Goal: Information Seeking & Learning: Learn about a topic

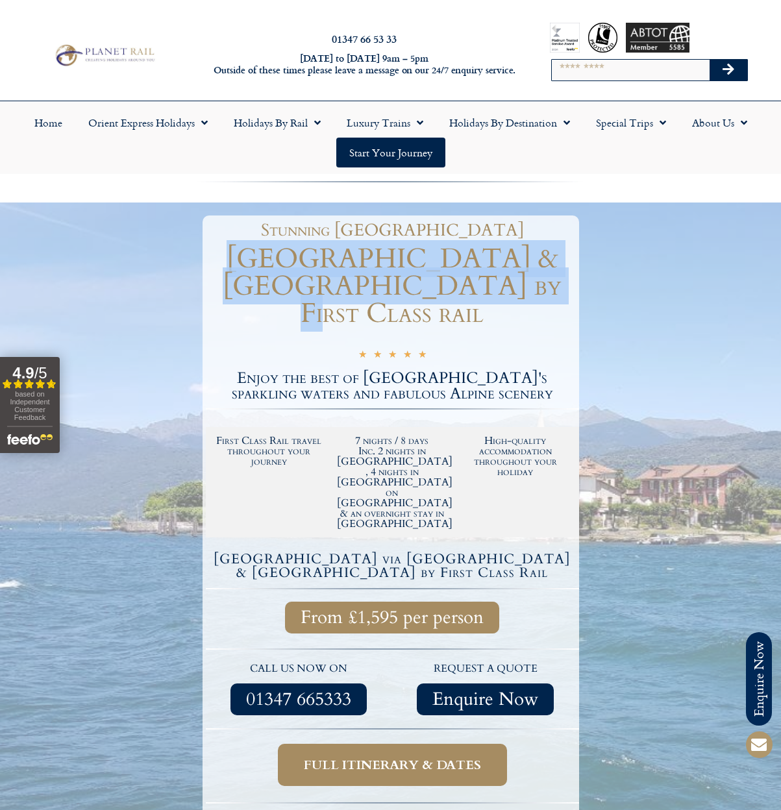
drag, startPoint x: 215, startPoint y: 257, endPoint x: 519, endPoint y: 277, distance: 305.0
click at [519, 277] on h1 "[GEOGRAPHIC_DATA] & [GEOGRAPHIC_DATA] by First Class rail" at bounding box center [392, 286] width 373 height 82
copy h1 "[GEOGRAPHIC_DATA] & [GEOGRAPHIC_DATA] by First Class rail"
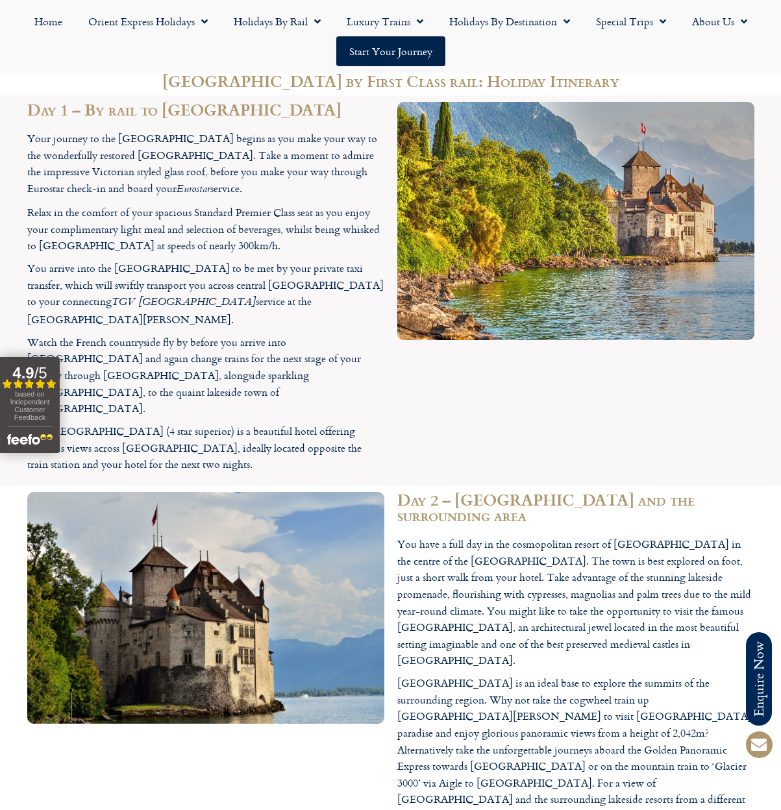
scroll to position [1426, 0]
drag, startPoint x: 47, startPoint y: 306, endPoint x: 171, endPoint y: 309, distance: 124.0
click at [171, 423] on p "The [GEOGRAPHIC_DATA] (4 star superior) is a beautiful hotel offering fabulous …" at bounding box center [205, 448] width 357 height 50
copy p "[GEOGRAPHIC_DATA]"
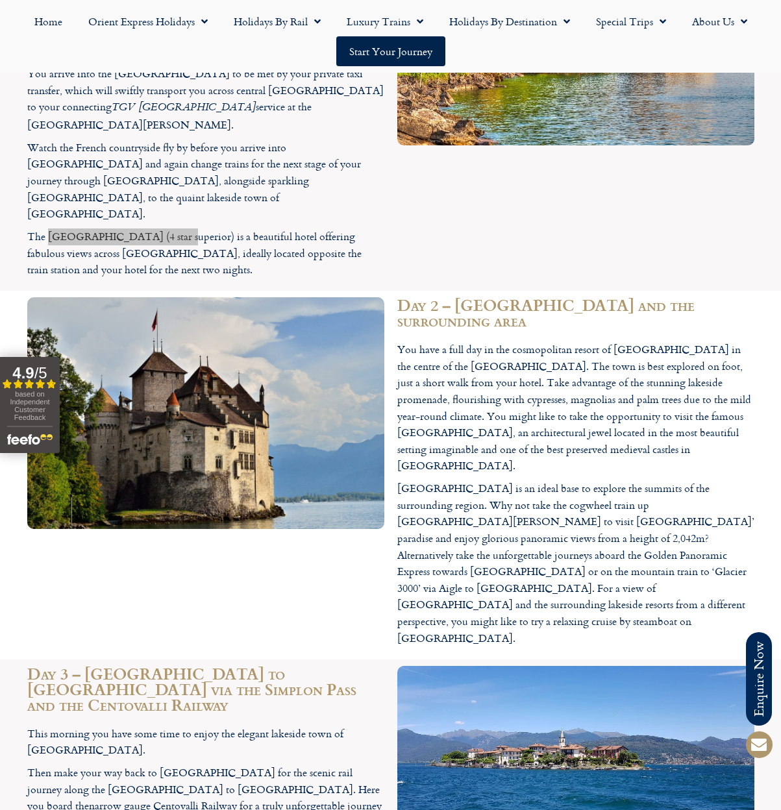
scroll to position [1621, 0]
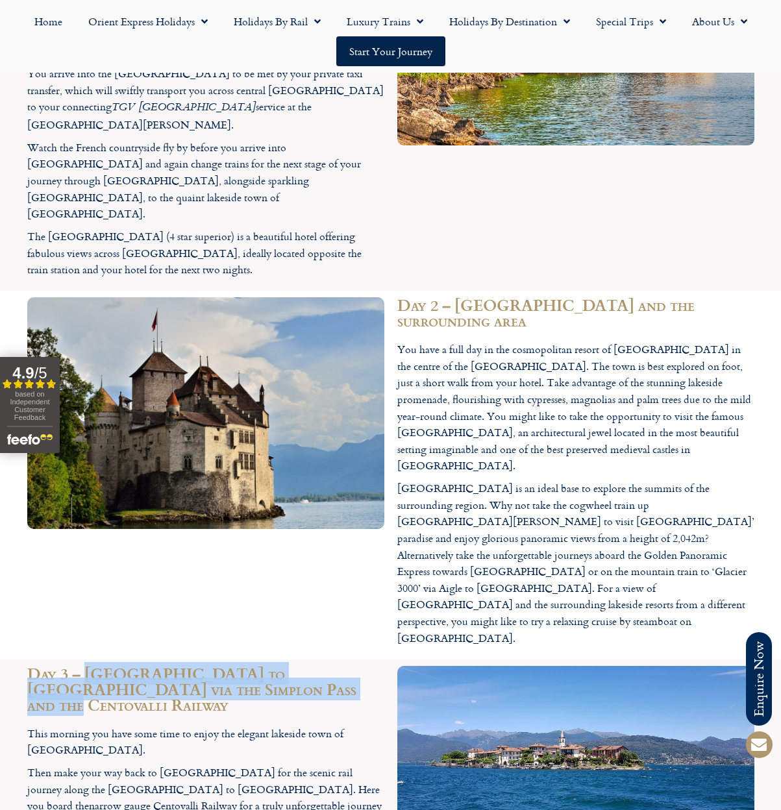
drag, startPoint x: 85, startPoint y: 457, endPoint x: 283, endPoint y: 468, distance: 198.2
click at [283, 666] on h2 "Day 3 – [GEOGRAPHIC_DATA] to [GEOGRAPHIC_DATA] via the Simplon Pass and the Cen…" at bounding box center [205, 689] width 357 height 47
copy h2 "[GEOGRAPHIC_DATA] to [GEOGRAPHIC_DATA] via the Simplon Pass and the Centovalli …"
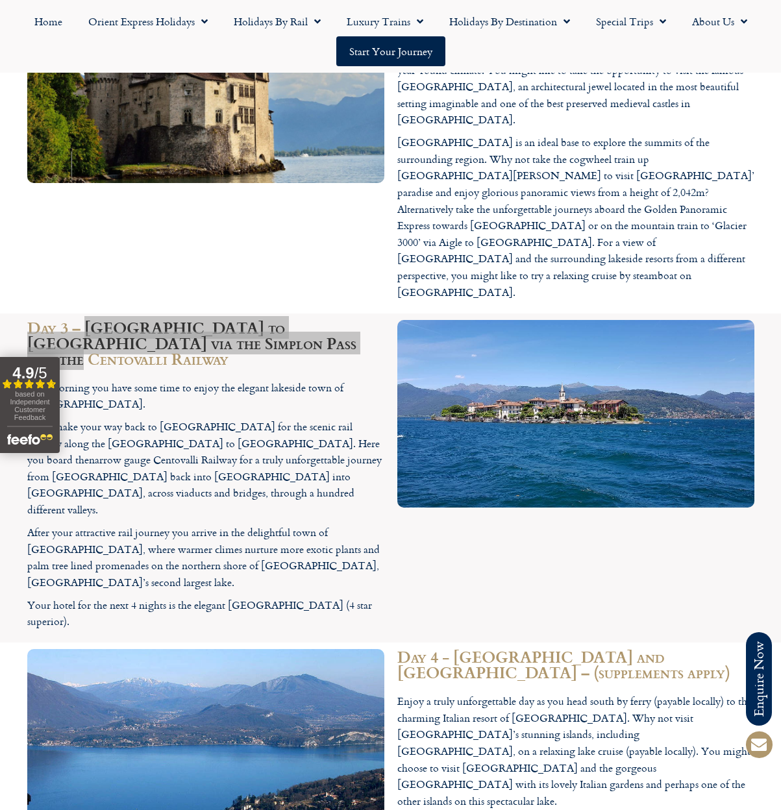
scroll to position [1967, 0]
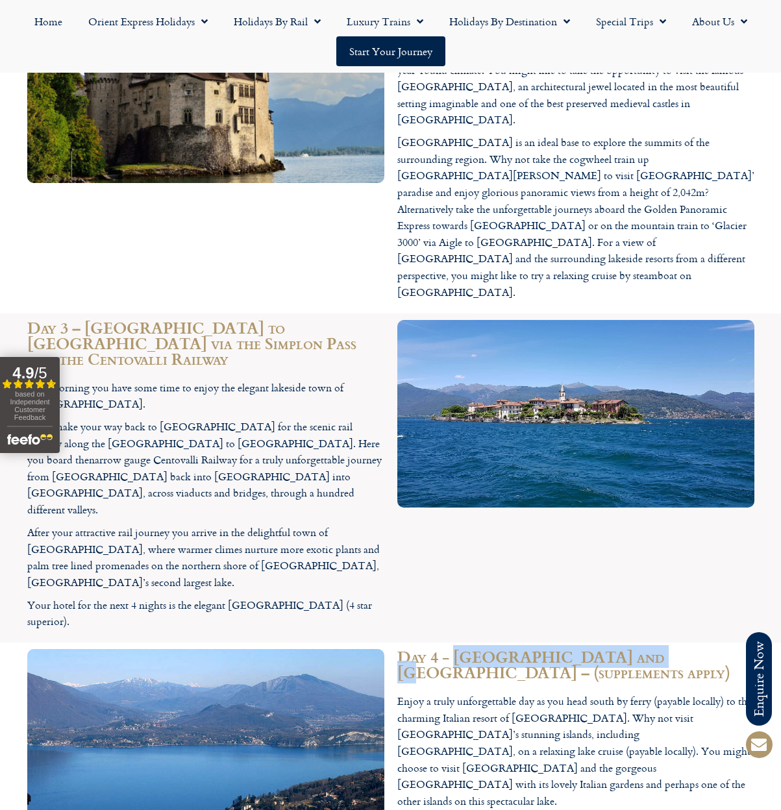
drag, startPoint x: 454, startPoint y: 355, endPoint x: 643, endPoint y: 352, distance: 188.9
click at [643, 649] on h2 "Day 4 - [GEOGRAPHIC_DATA] and [GEOGRAPHIC_DATA] – (supplements apply)" at bounding box center [575, 664] width 357 height 31
copy h2 "[GEOGRAPHIC_DATA] and [GEOGRAPHIC_DATA]"
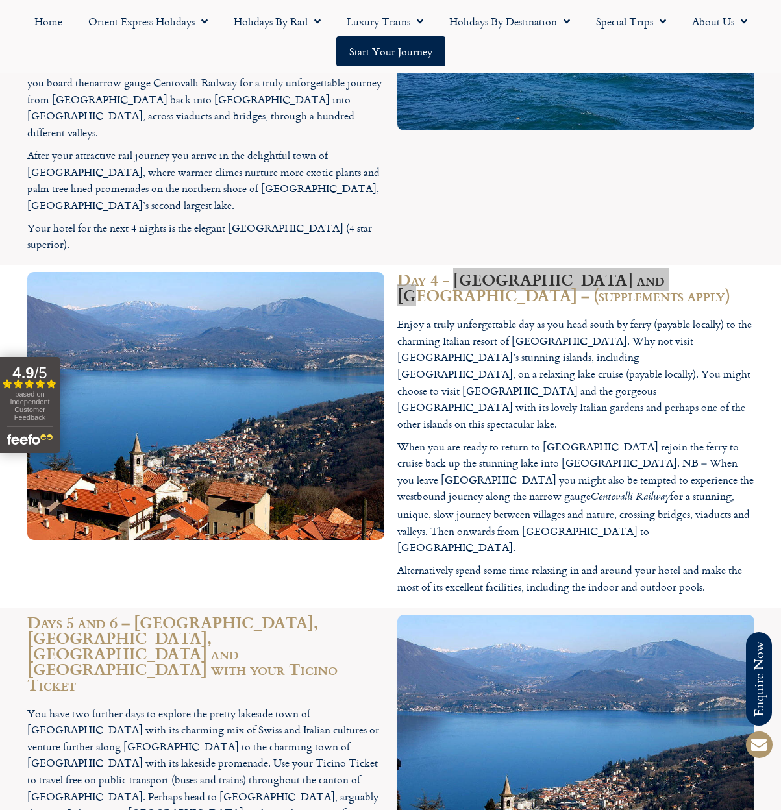
scroll to position [2379, 0]
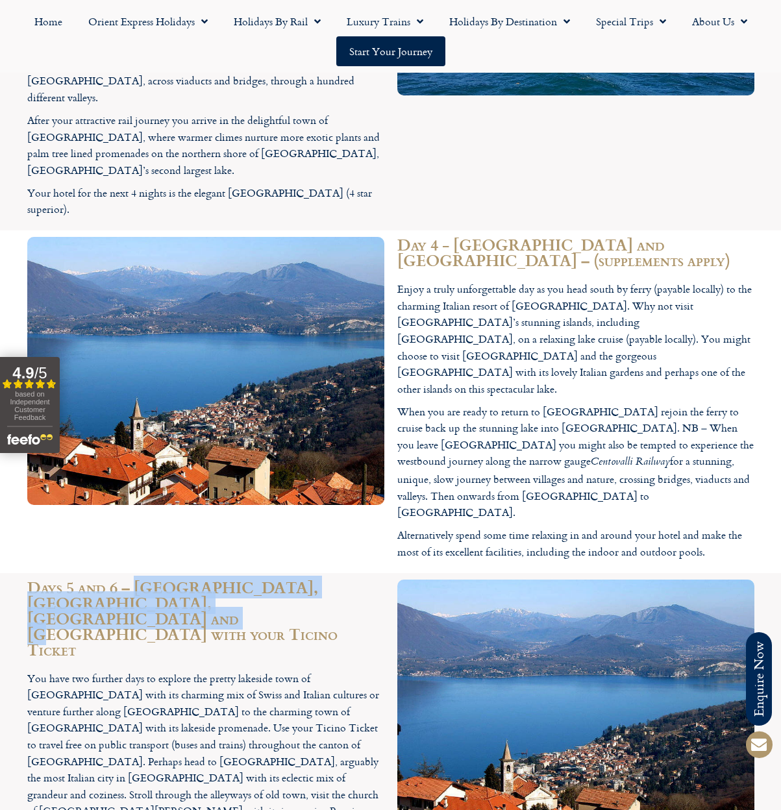
drag, startPoint x: 133, startPoint y: 230, endPoint x: 278, endPoint y: 245, distance: 145.4
click at [278, 580] on h2 "Days 5 and 6 – [GEOGRAPHIC_DATA], [GEOGRAPHIC_DATA], [GEOGRAPHIC_DATA] and [GEO…" at bounding box center [205, 619] width 357 height 78
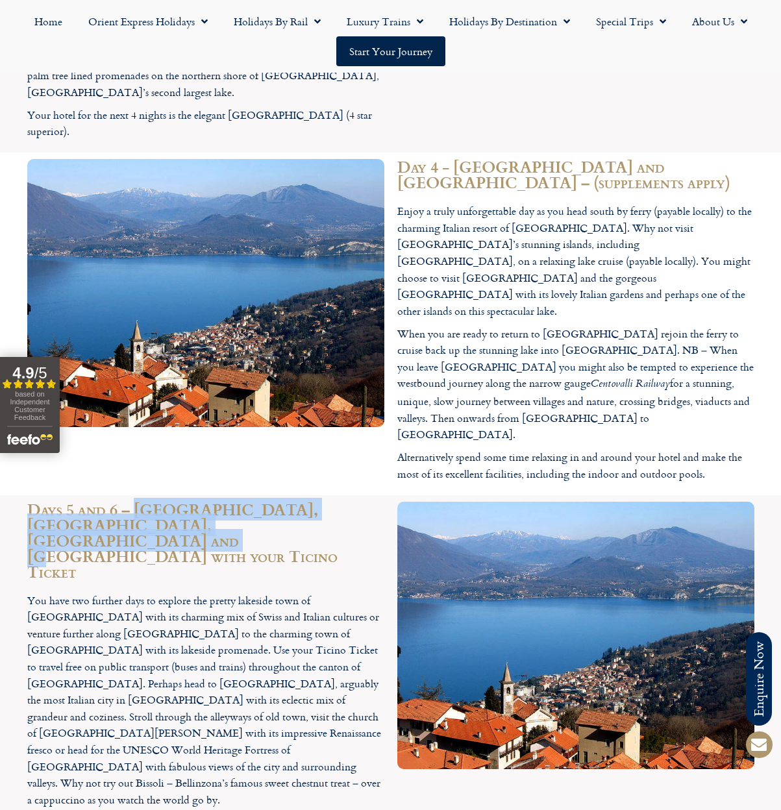
scroll to position [2423, 0]
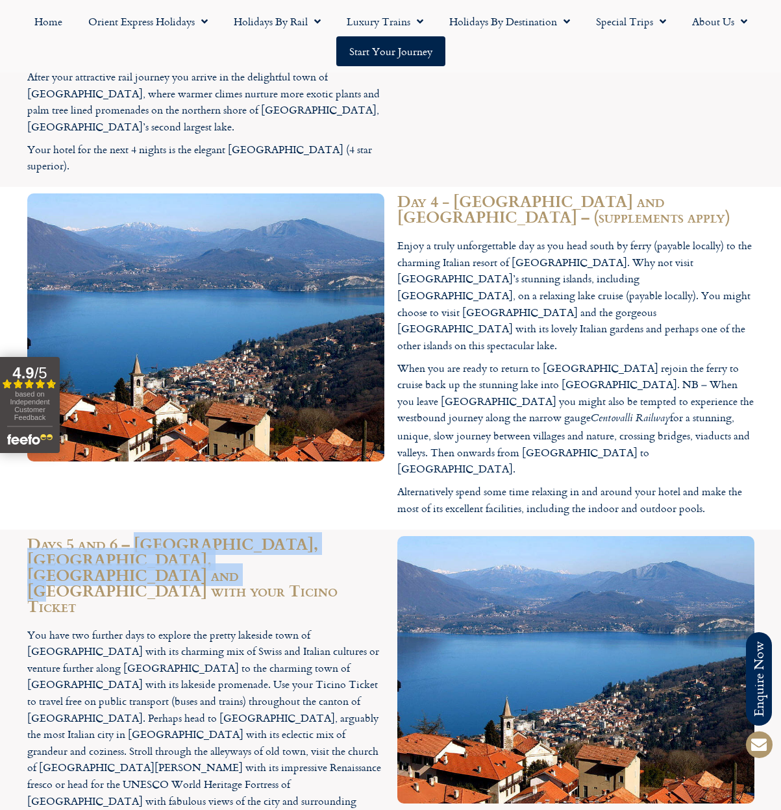
copy h2 "Locarno, [GEOGRAPHIC_DATA], [GEOGRAPHIC_DATA] and [GEOGRAPHIC_DATA] with your T…"
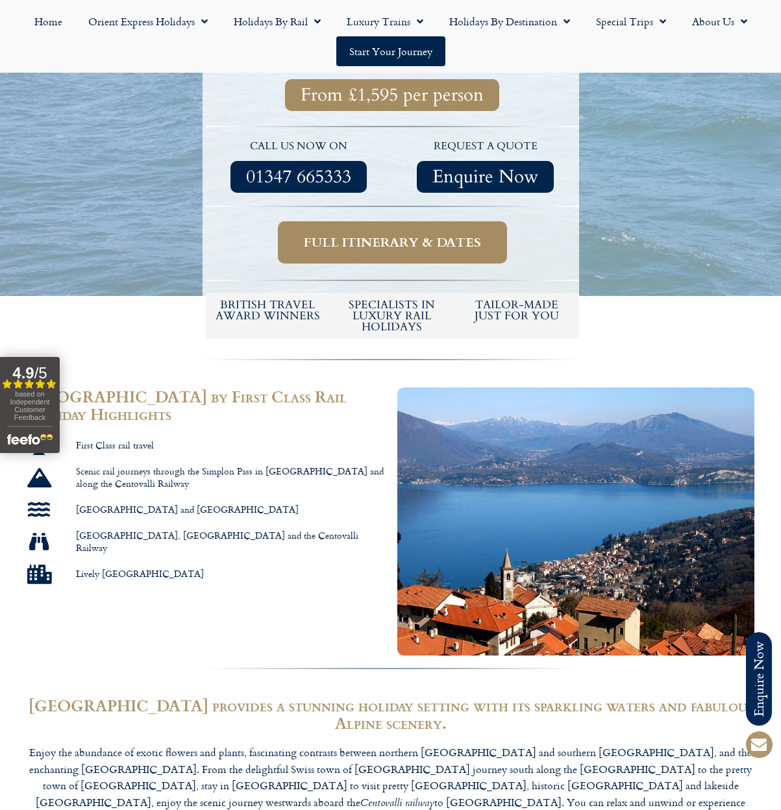
scroll to position [525, 0]
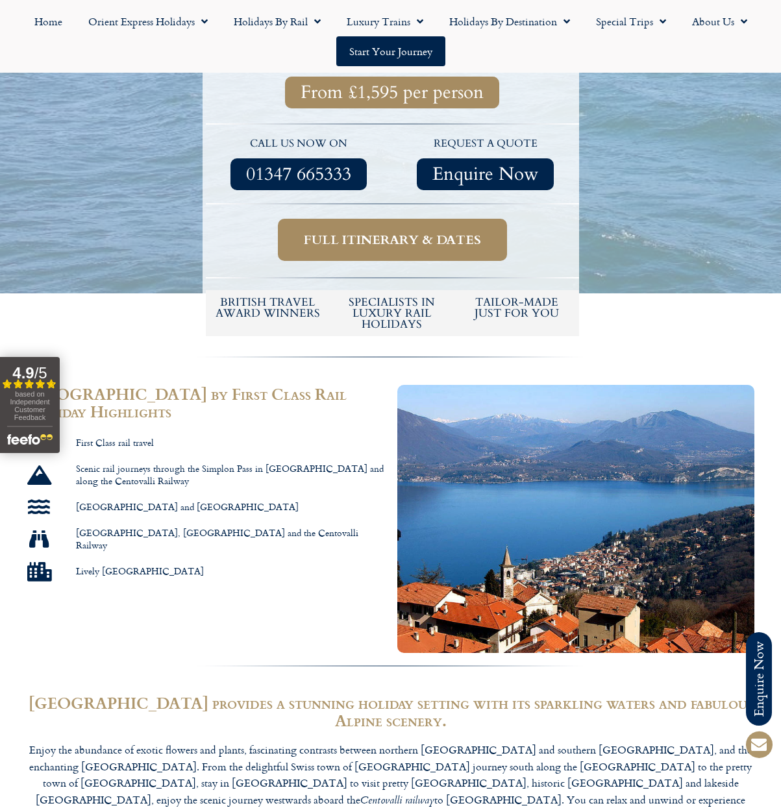
click at [398, 232] on span "Full itinerary & dates" at bounding box center [392, 240] width 177 height 16
click at [380, 232] on span "Full itinerary & dates" at bounding box center [392, 240] width 177 height 16
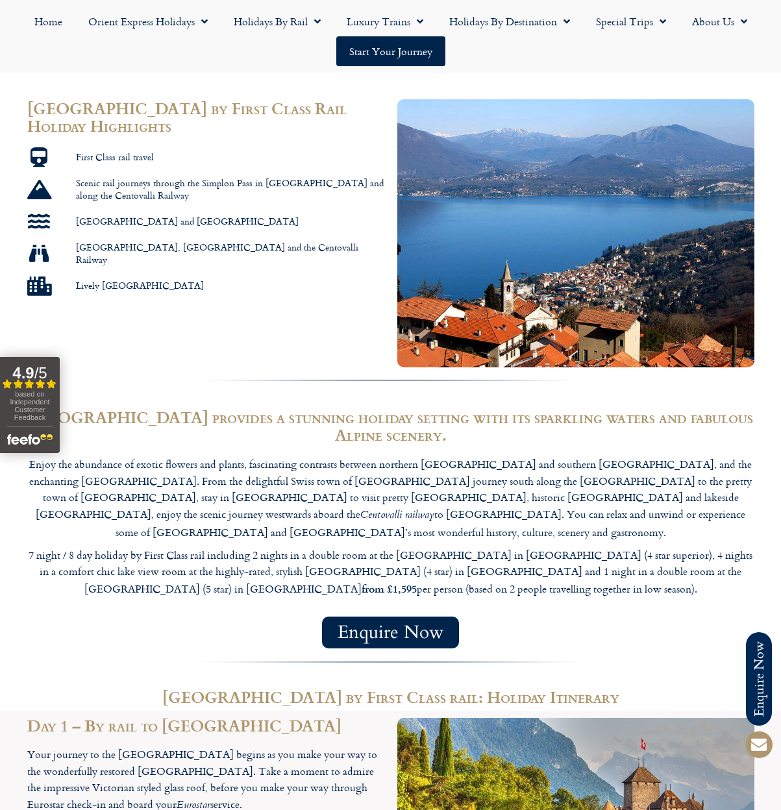
scroll to position [812, 0]
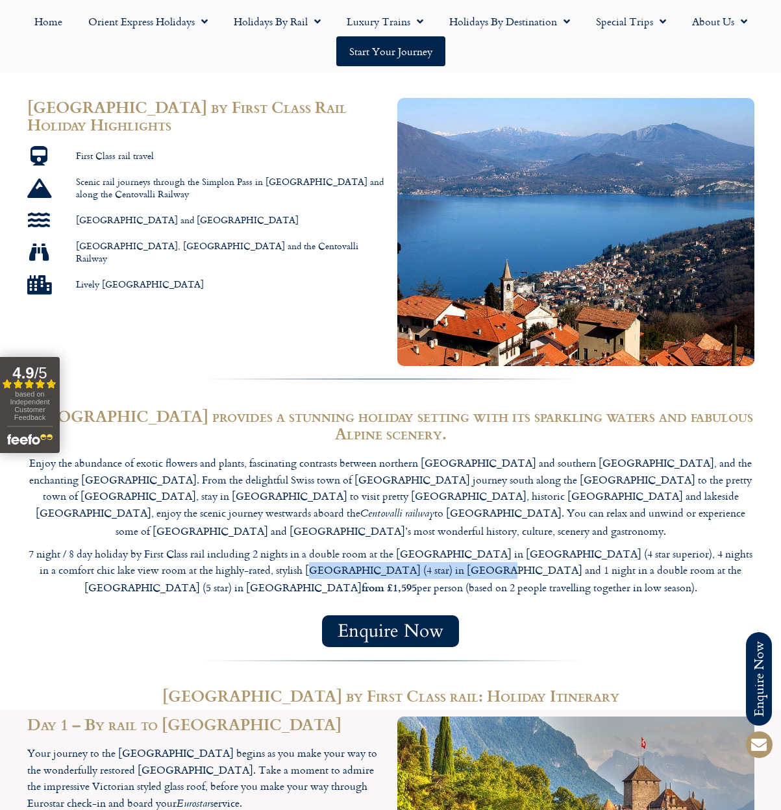
drag, startPoint x: 248, startPoint y: 502, endPoint x: 404, endPoint y: 501, distance: 156.4
click at [404, 546] on p "7 night / 8 day holiday by First Class rail including 2 nights in a double room…" at bounding box center [390, 571] width 727 height 51
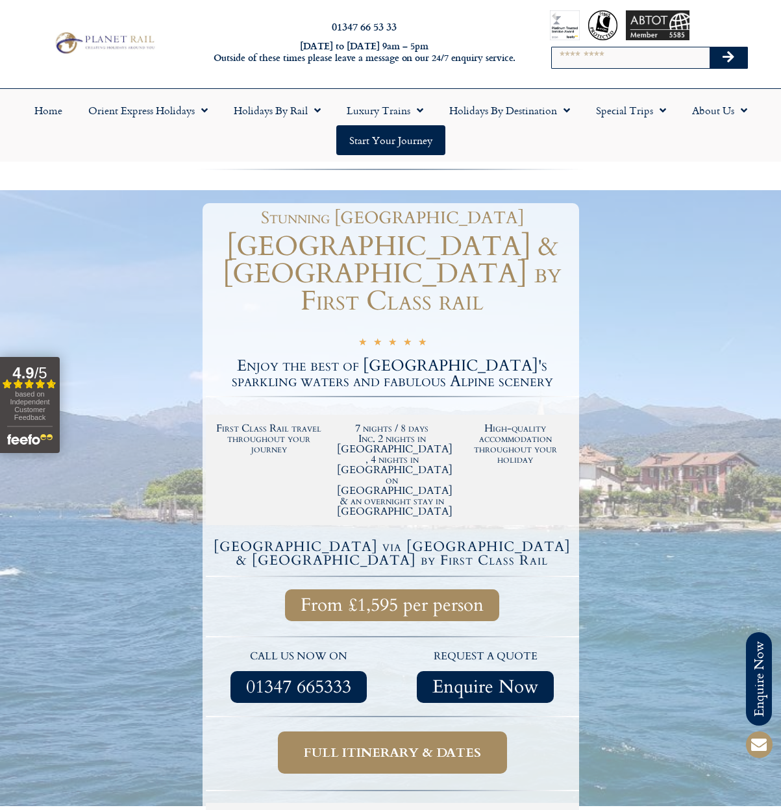
scroll to position [13, 0]
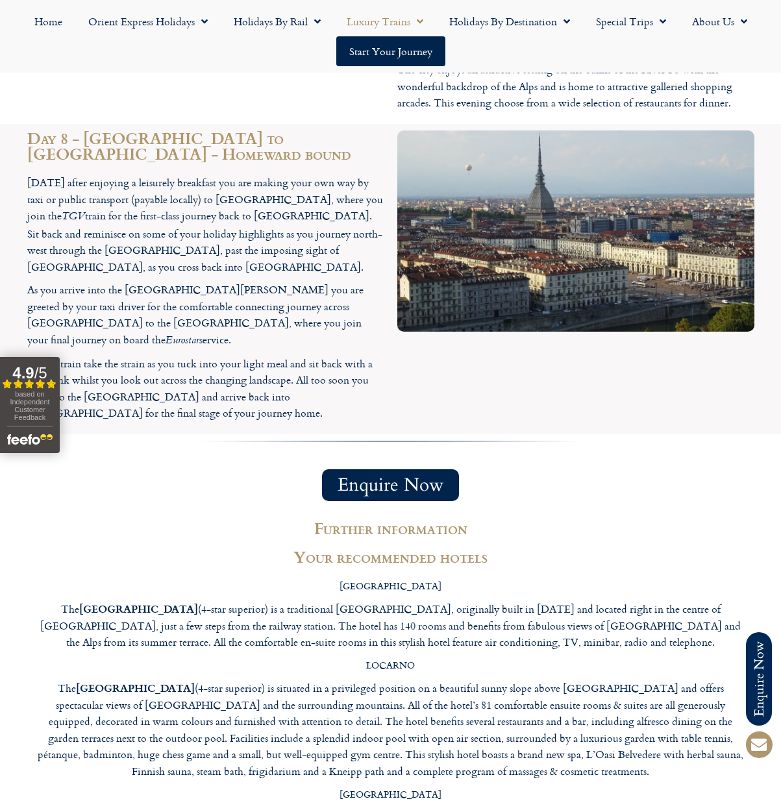
scroll to position [3684, 0]
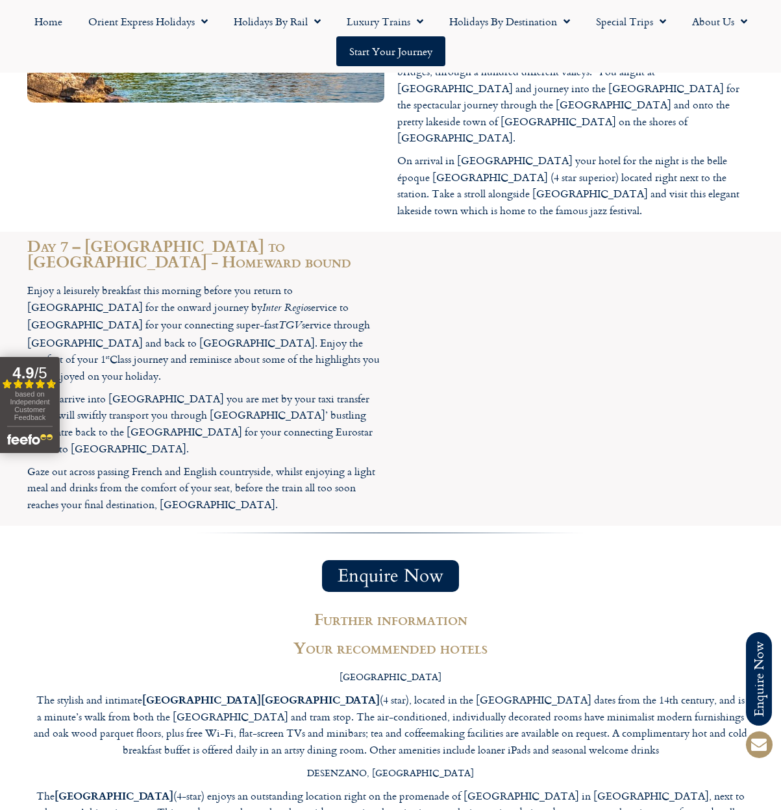
scroll to position [3032, 0]
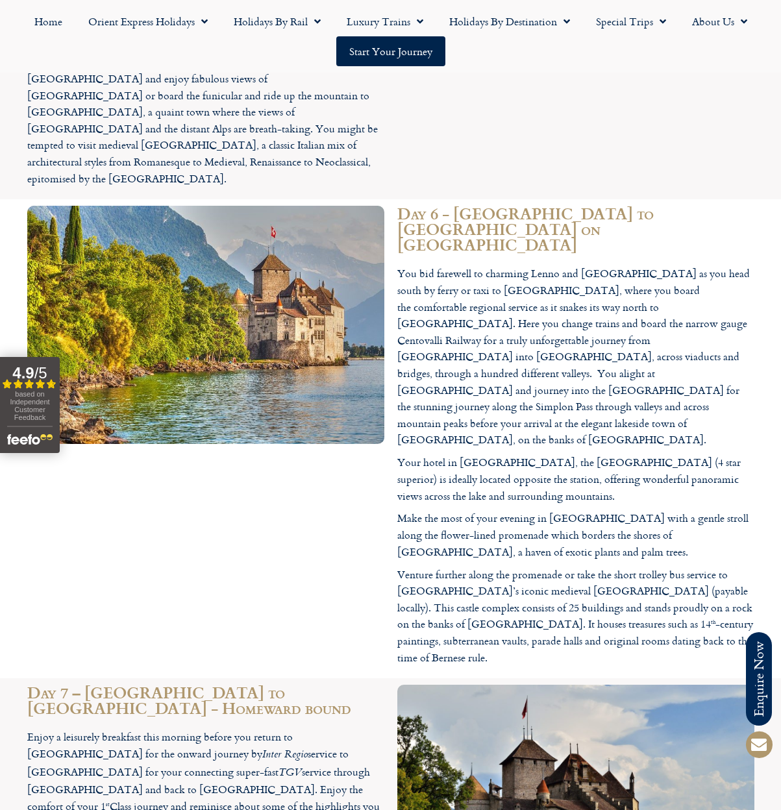
scroll to position [2789, 0]
